Goal: Task Accomplishment & Management: Use online tool/utility

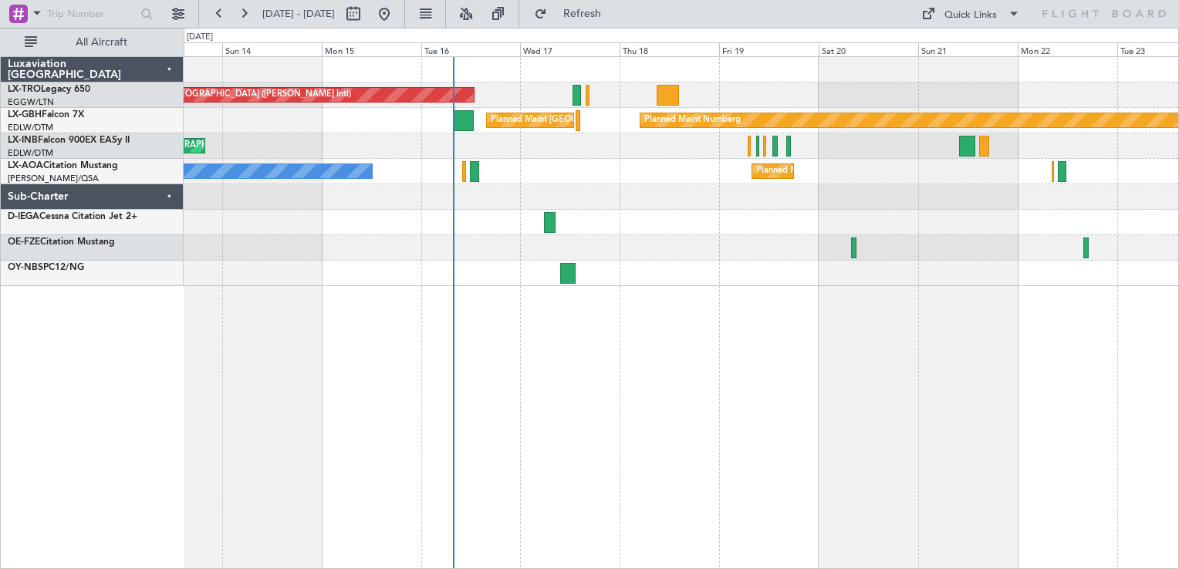
click at [663, 427] on div "Unplanned Maint [GEOGRAPHIC_DATA] ([PERSON_NAME] Intl) Planned Maint Nurnberg P…" at bounding box center [681, 312] width 995 height 513
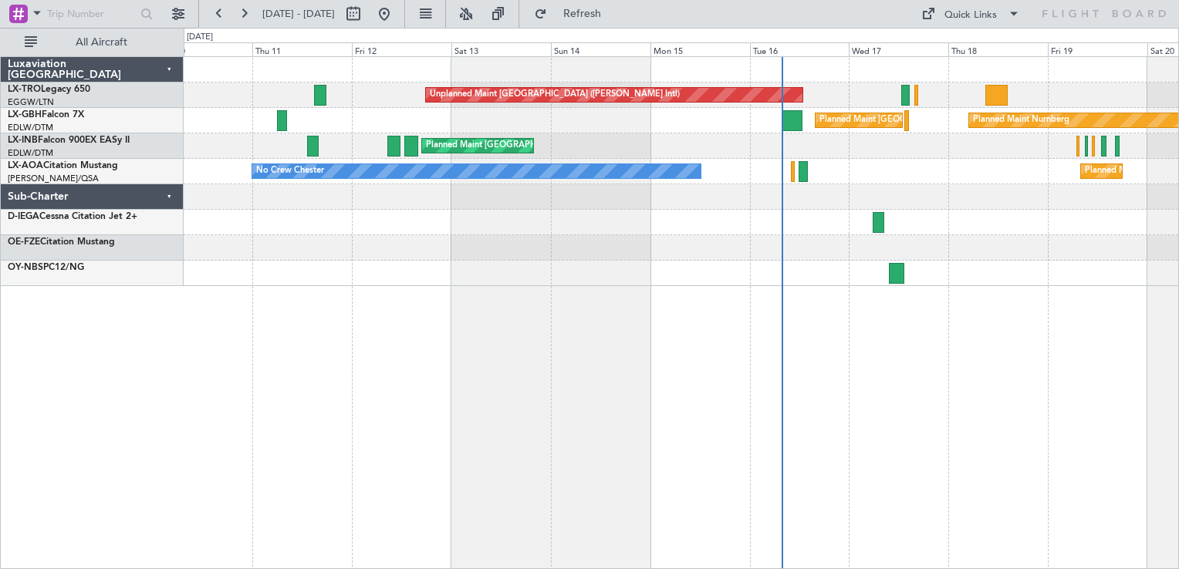
click at [897, 313] on div "Unplanned Maint [GEOGRAPHIC_DATA] ([PERSON_NAME] Intl) Planned Maint Nurnberg P…" at bounding box center [681, 312] width 995 height 513
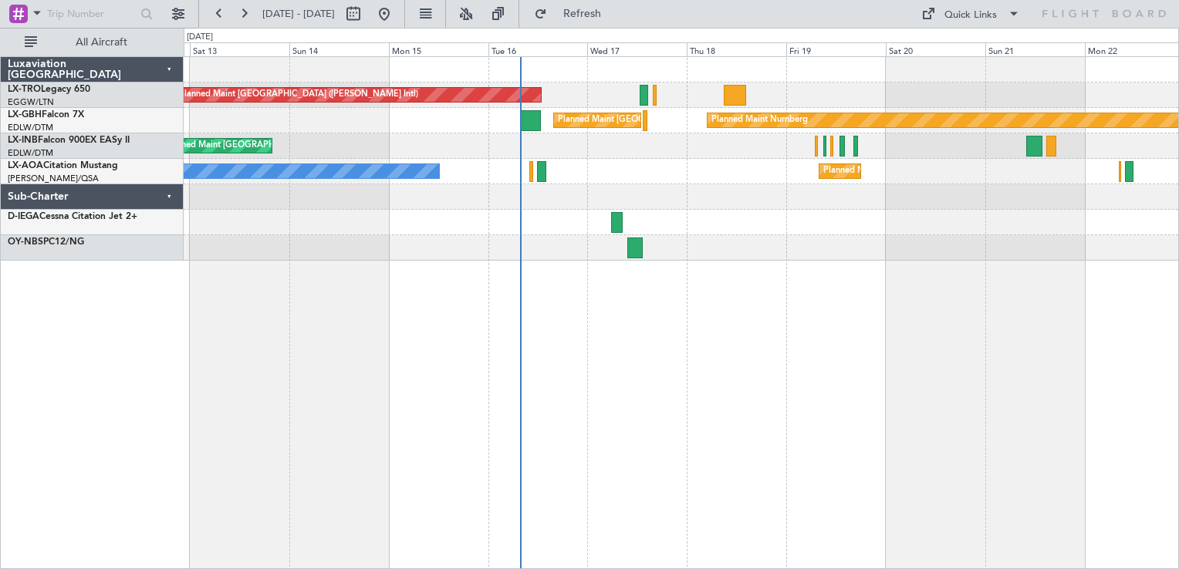
click at [617, 330] on div "Unplanned Maint [GEOGRAPHIC_DATA] ([PERSON_NAME] Intl) Planned Maint Nurnberg P…" at bounding box center [681, 312] width 995 height 513
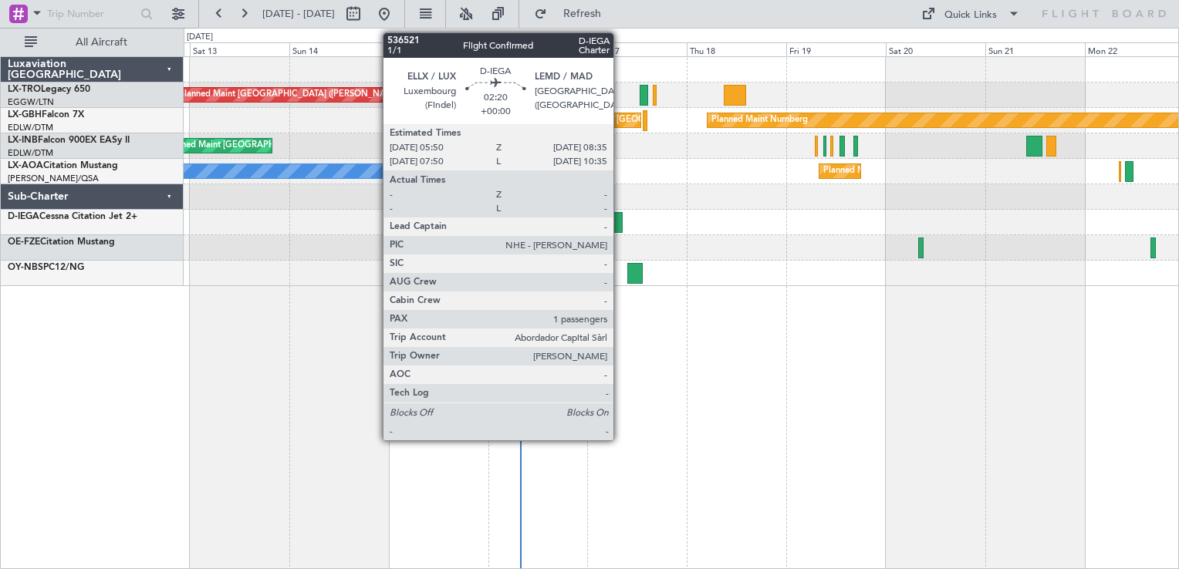
click at [620, 217] on div at bounding box center [617, 222] width 12 height 21
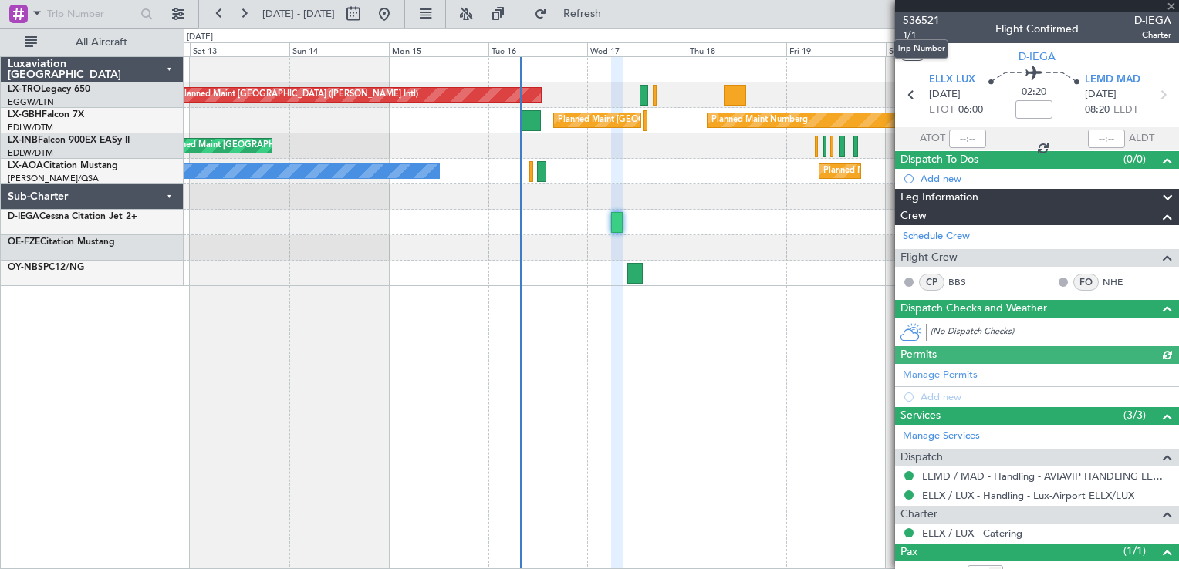
click at [917, 15] on span "536521" at bounding box center [920, 20] width 37 height 16
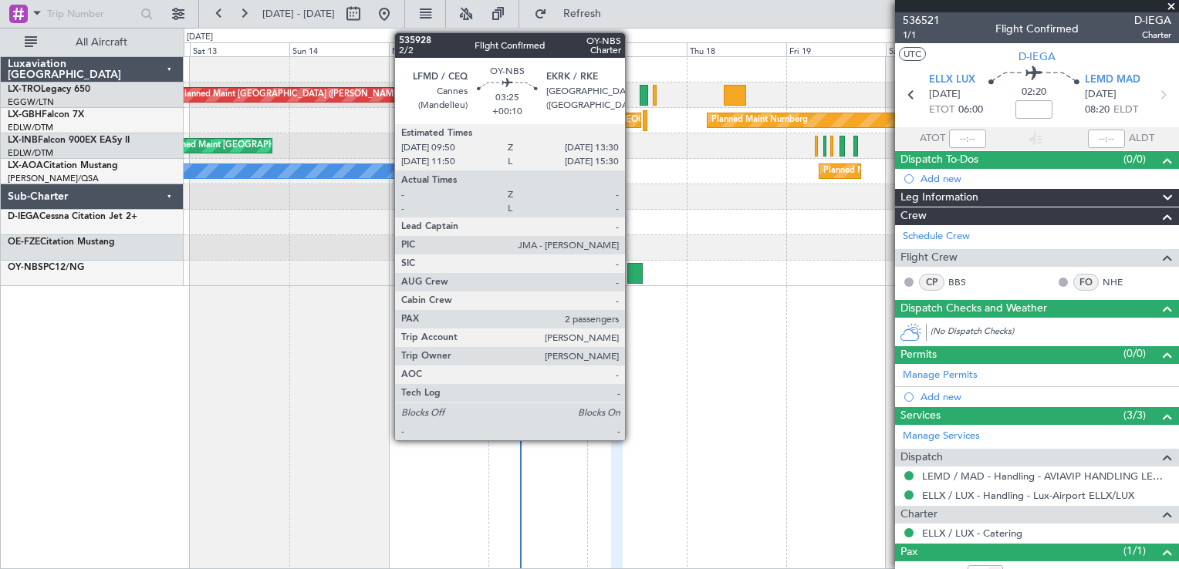
click at [632, 277] on div at bounding box center [634, 273] width 15 height 21
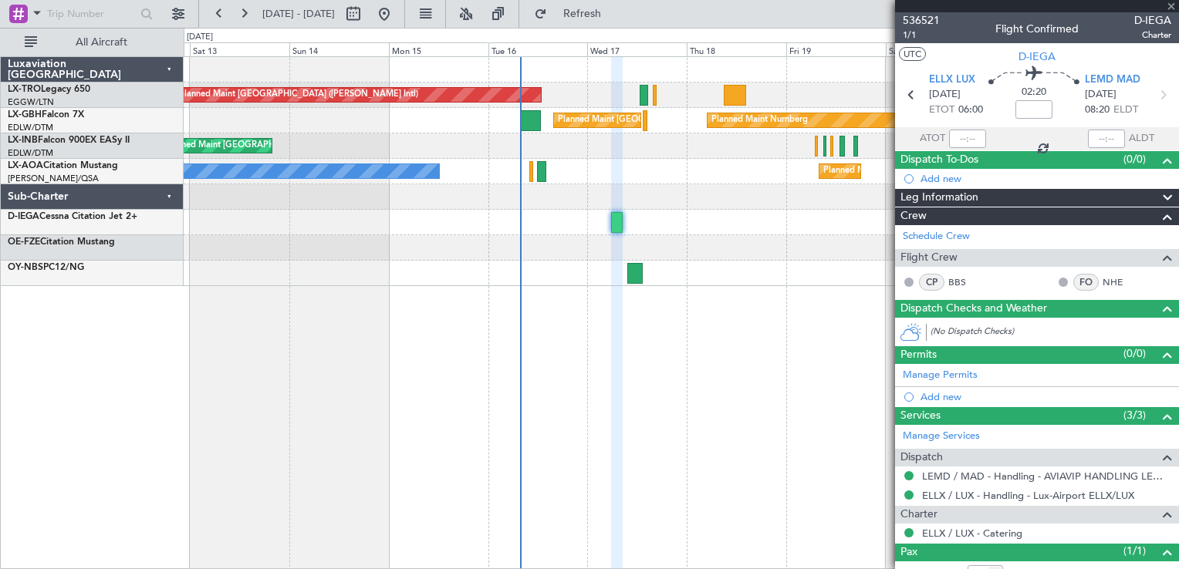
type input "+00:10"
type input "2"
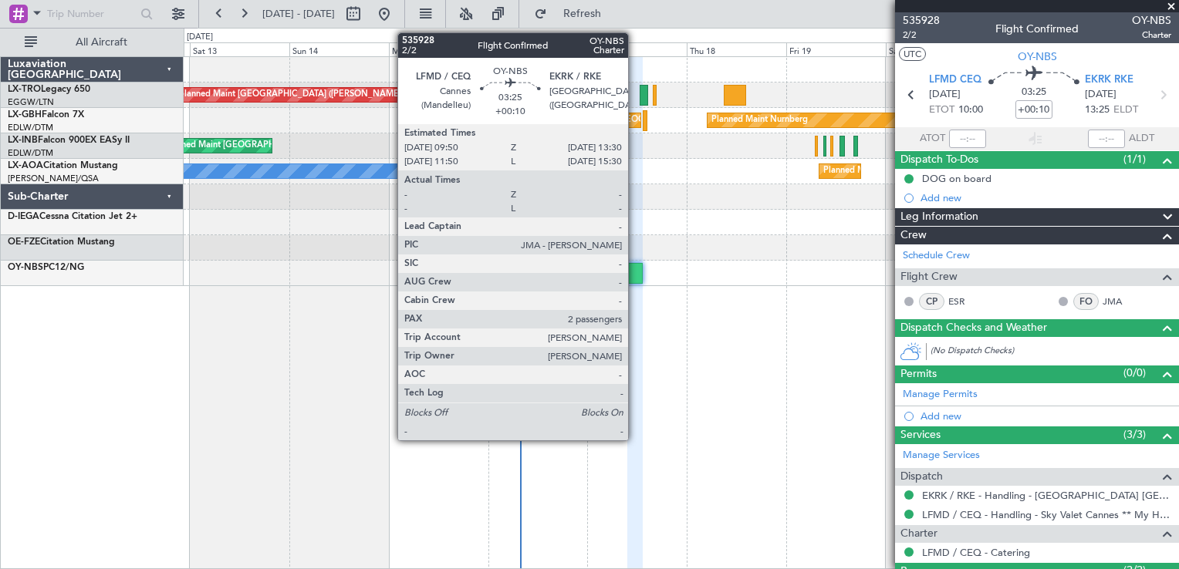
click at [635, 273] on div at bounding box center [634, 273] width 15 height 21
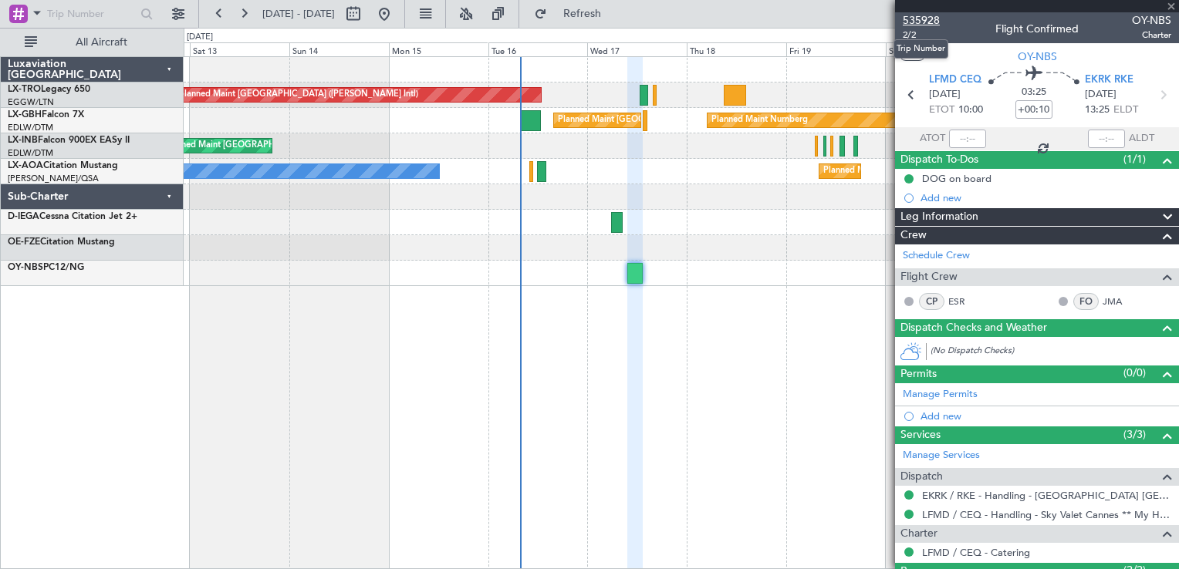
click at [913, 20] on span "535928" at bounding box center [920, 20] width 37 height 16
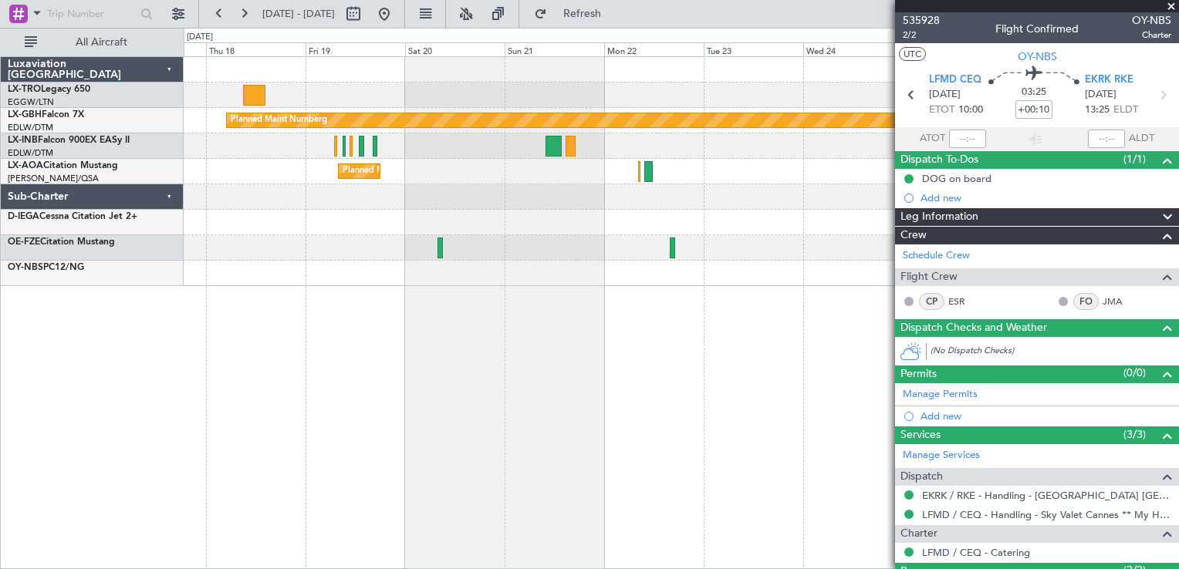
click at [348, 563] on div "Unplanned Maint [GEOGRAPHIC_DATA] ([PERSON_NAME] Intl) Planned Maint Nurnberg P…" at bounding box center [681, 312] width 995 height 513
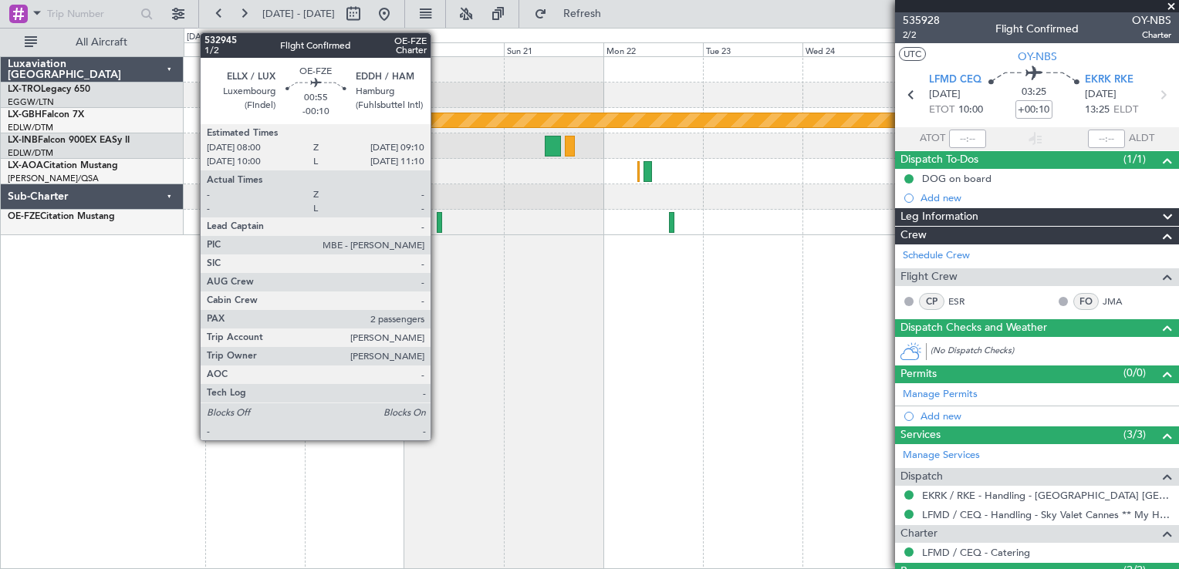
click at [437, 224] on div at bounding box center [439, 222] width 5 height 21
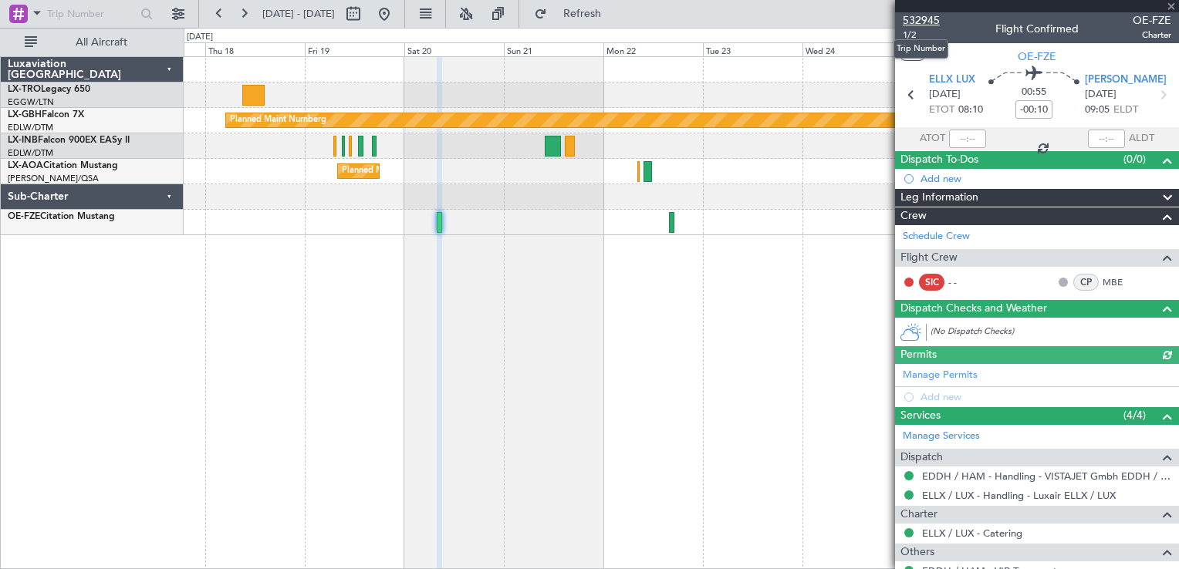
click at [922, 22] on span "532945" at bounding box center [920, 20] width 37 height 16
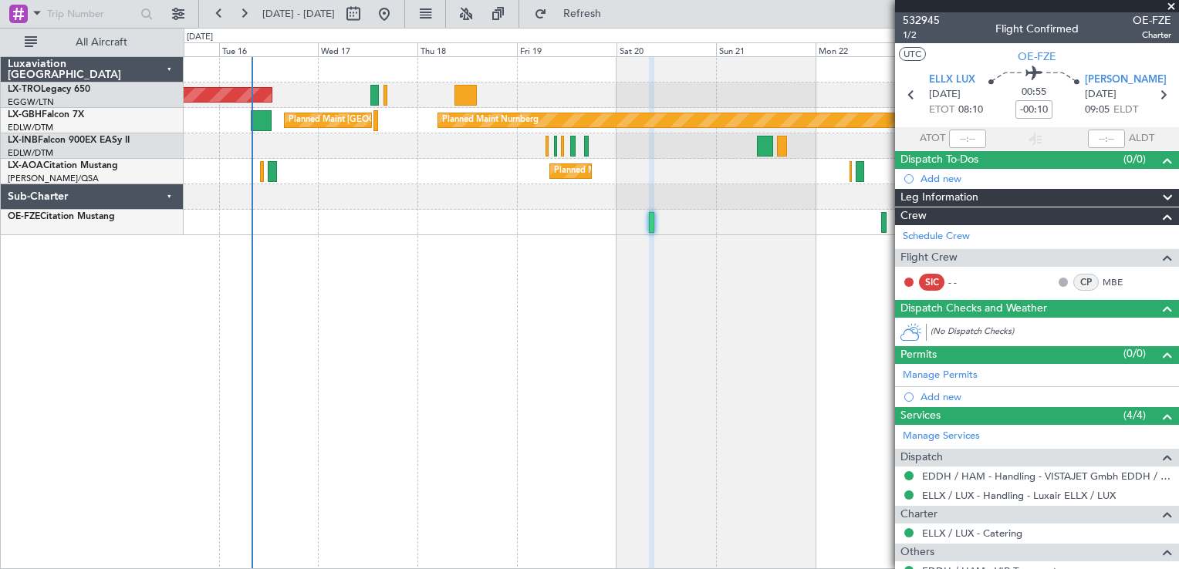
click at [766, 273] on div "Unplanned Maint [GEOGRAPHIC_DATA] ([PERSON_NAME] Intl) Planned Maint Nurnberg P…" at bounding box center [681, 312] width 995 height 513
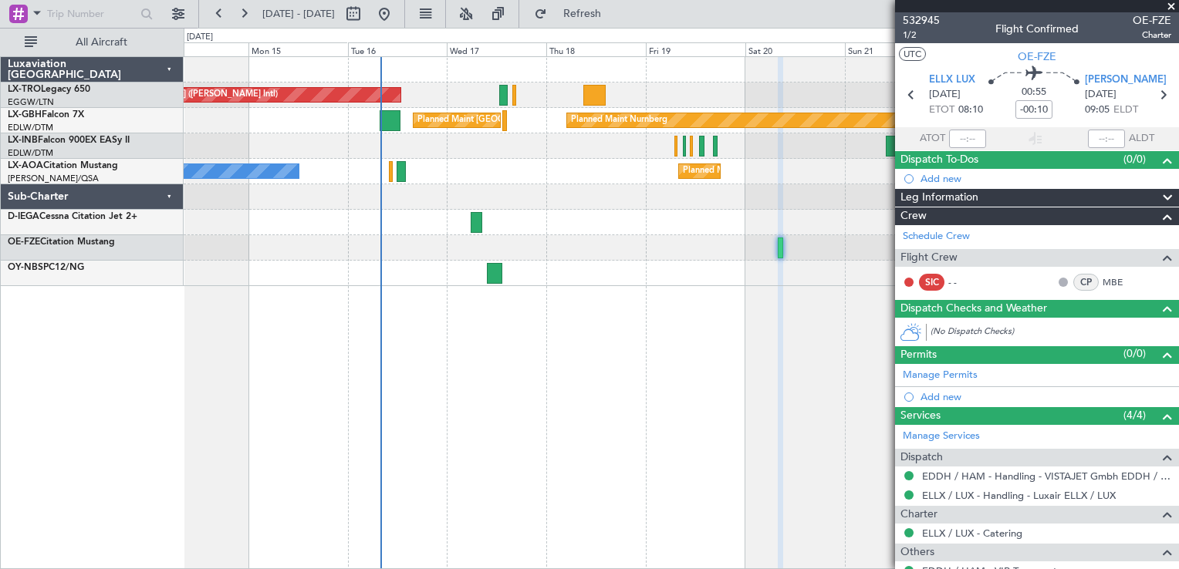
click at [694, 356] on div "Unplanned Maint [GEOGRAPHIC_DATA] ([PERSON_NAME] Intl) Planned Maint Nurnberg P…" at bounding box center [681, 312] width 995 height 513
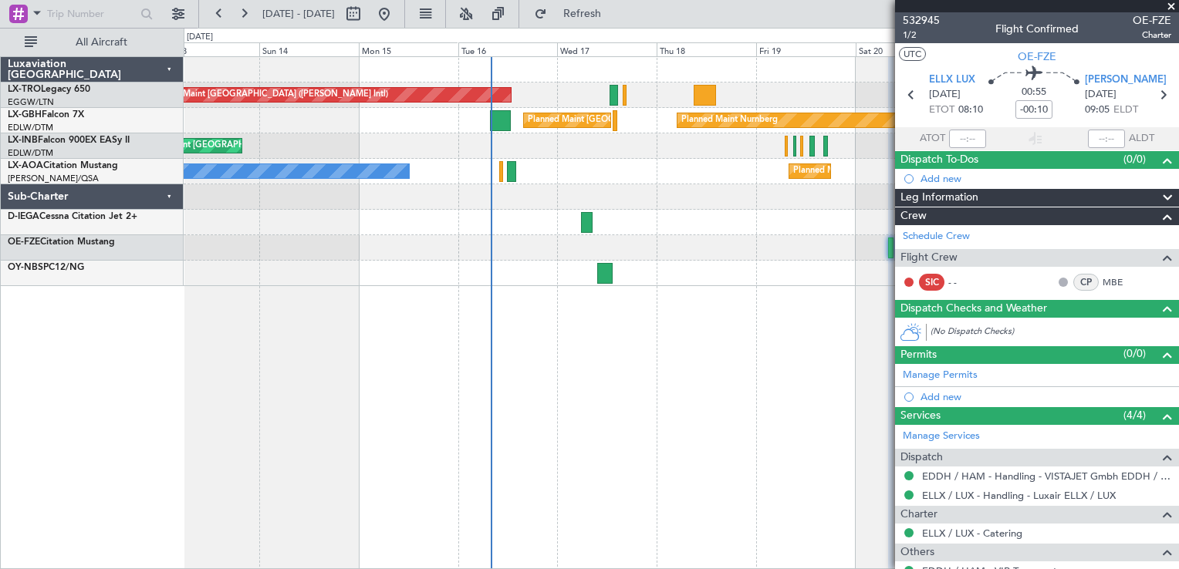
click at [642, 405] on div "Unplanned Maint [GEOGRAPHIC_DATA] ([PERSON_NAME] Intl) Planned Maint Nurnberg P…" at bounding box center [681, 312] width 995 height 513
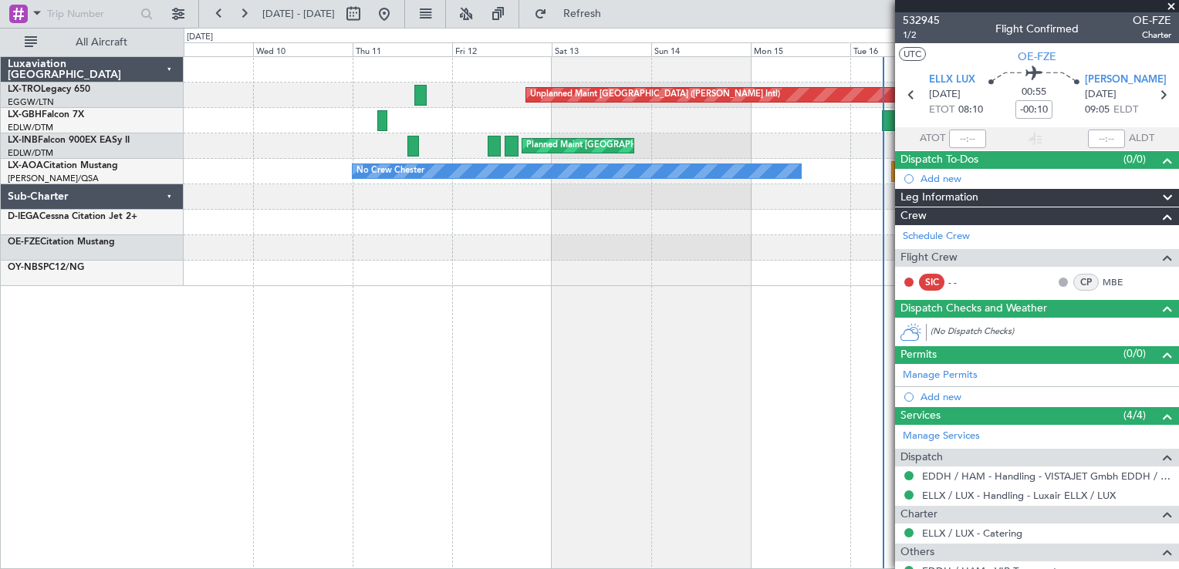
click at [735, 420] on div "Unplanned Maint [GEOGRAPHIC_DATA] ([PERSON_NAME] Intl) Planned Maint Nurnberg P…" at bounding box center [681, 312] width 995 height 513
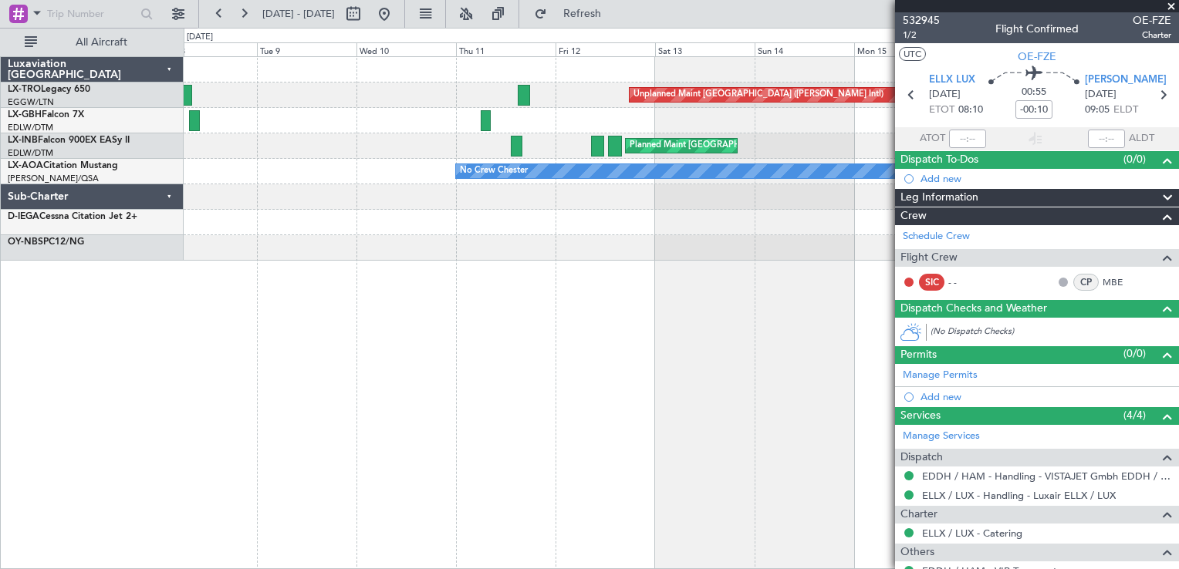
click at [584, 568] on html "[DATE] - [DATE] Refresh Quick Links All Aircraft Unplanned Maint [GEOGRAPHIC_DA…" at bounding box center [589, 284] width 1179 height 569
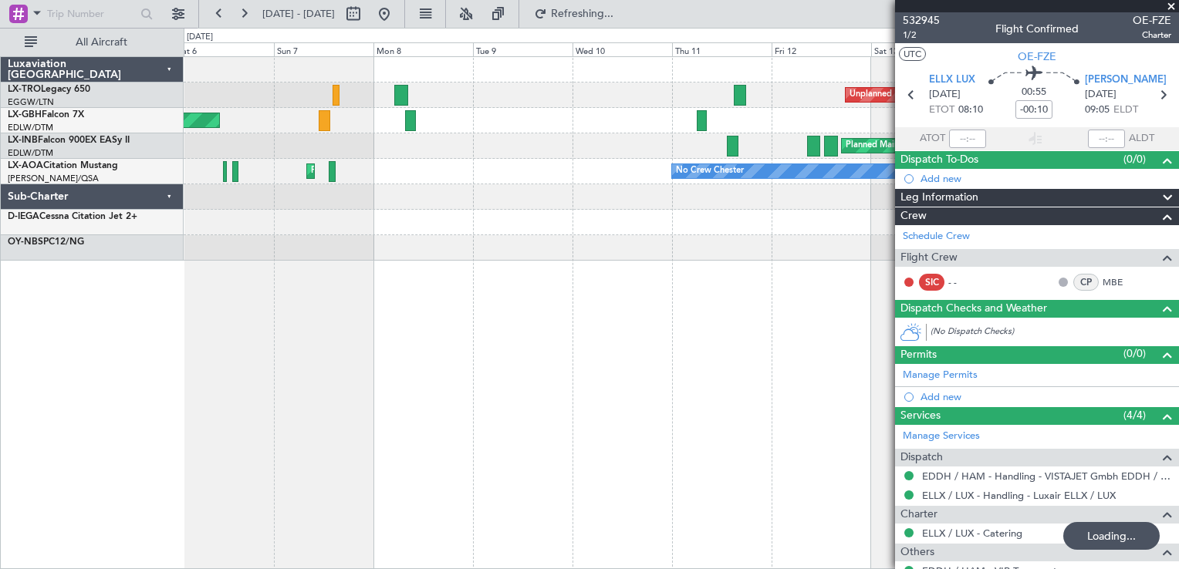
click at [699, 452] on div "Unplanned Maint [GEOGRAPHIC_DATA] ([PERSON_NAME] Intl) Planned Maint [GEOGRAPHI…" at bounding box center [681, 312] width 995 height 513
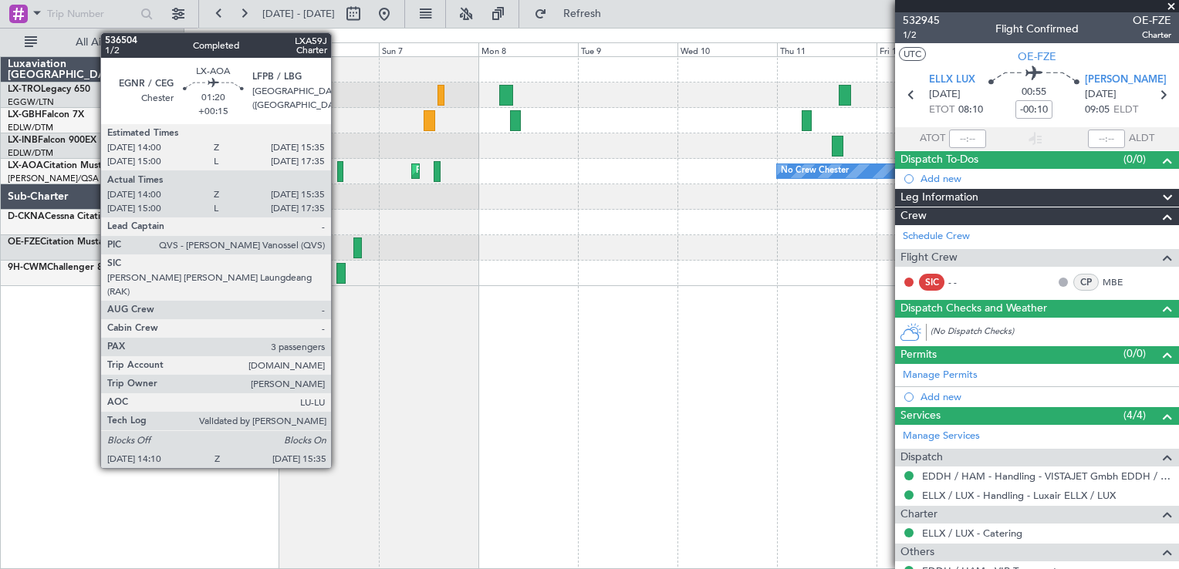
click at [338, 171] on div at bounding box center [340, 171] width 6 height 21
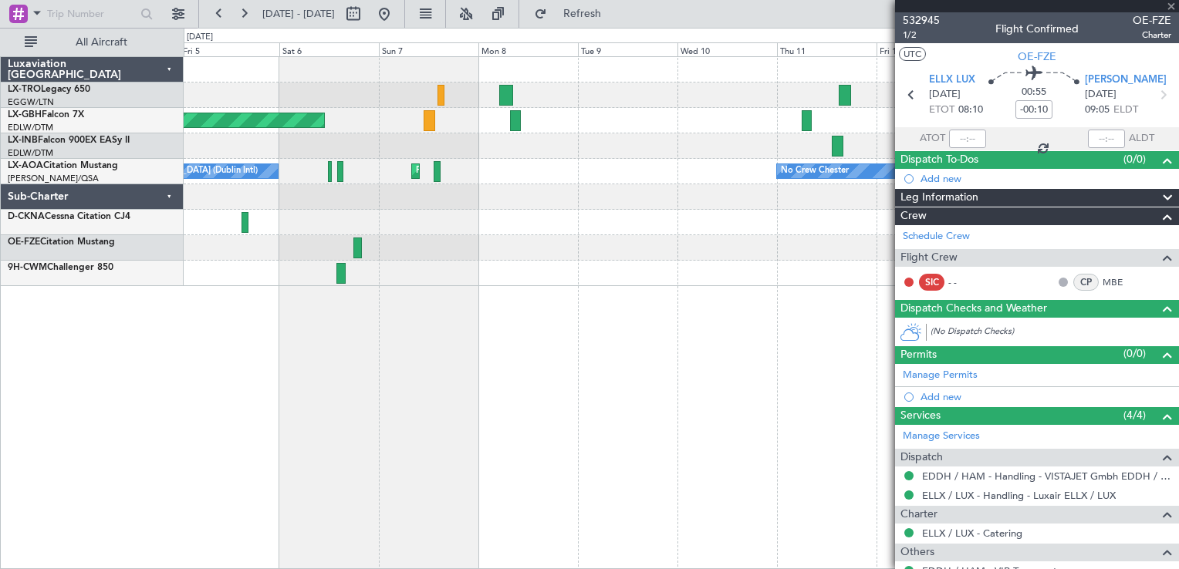
type input "+00:15"
type input "14:10"
type input "15:30"
type input "3"
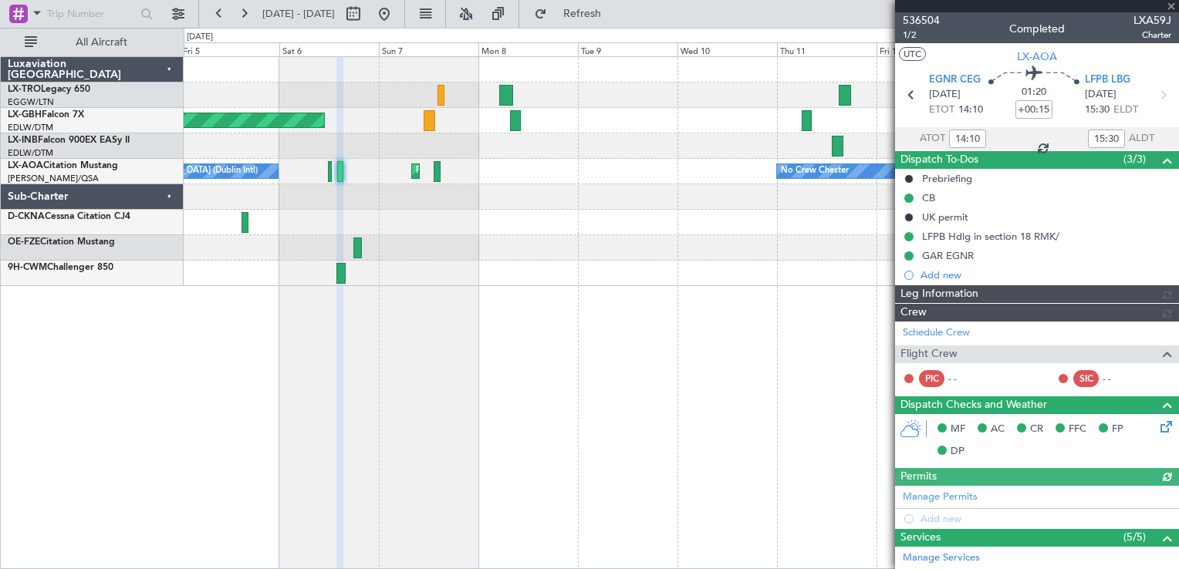
type input "15:10"
type input "17:30"
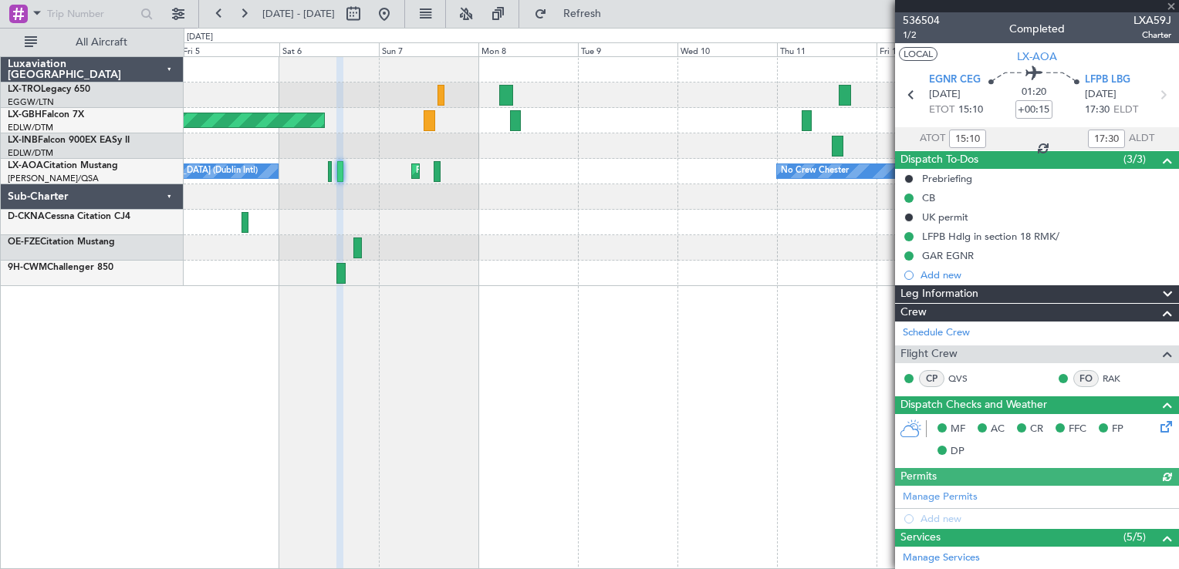
type input "14:10"
type input "15:30"
